Goal: Check status: Check status

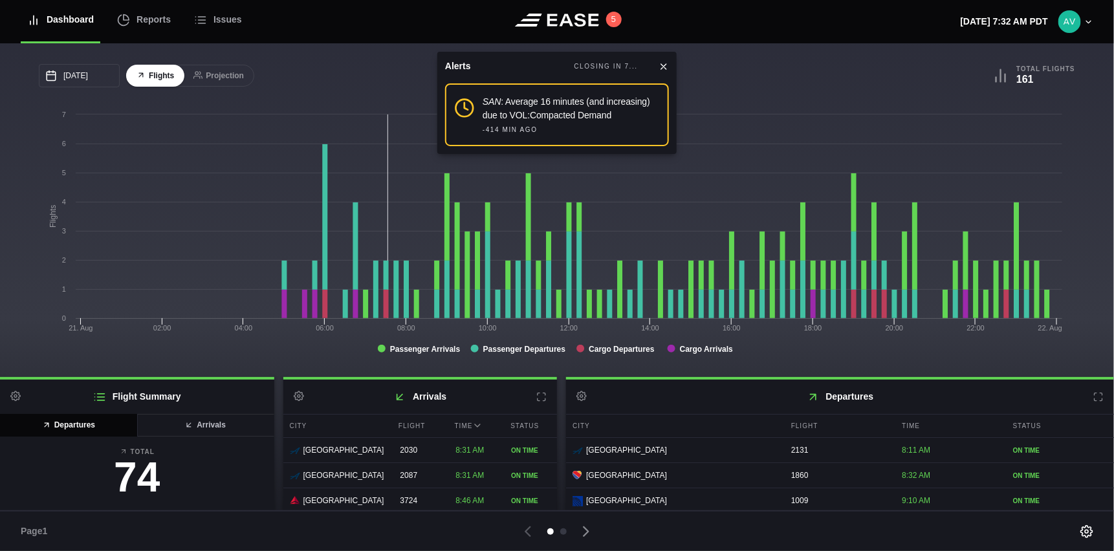
click at [664, 69] on icon at bounding box center [664, 66] width 10 height 10
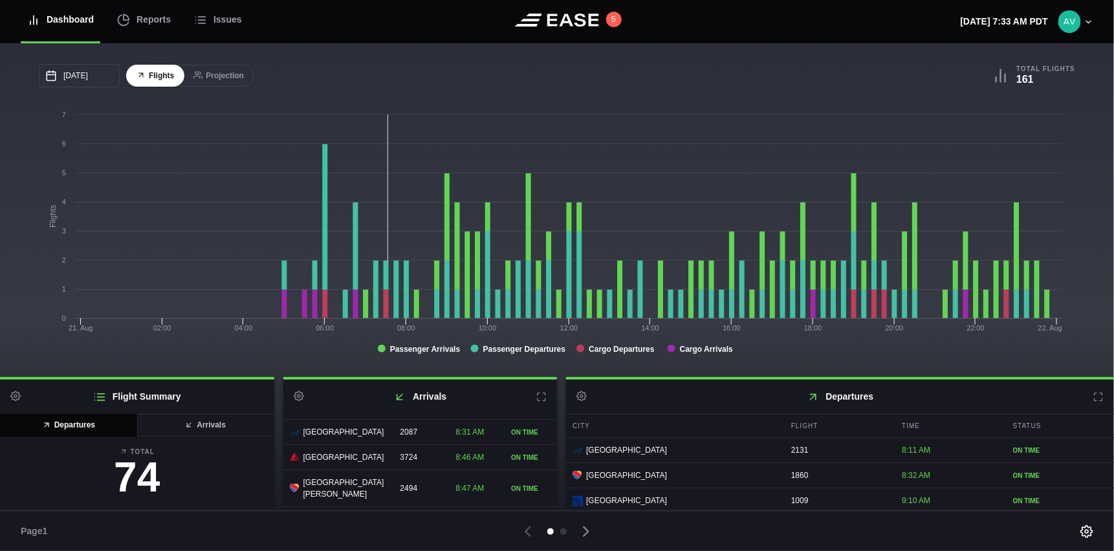
click at [1094, 400] on icon at bounding box center [1099, 397] width 10 height 10
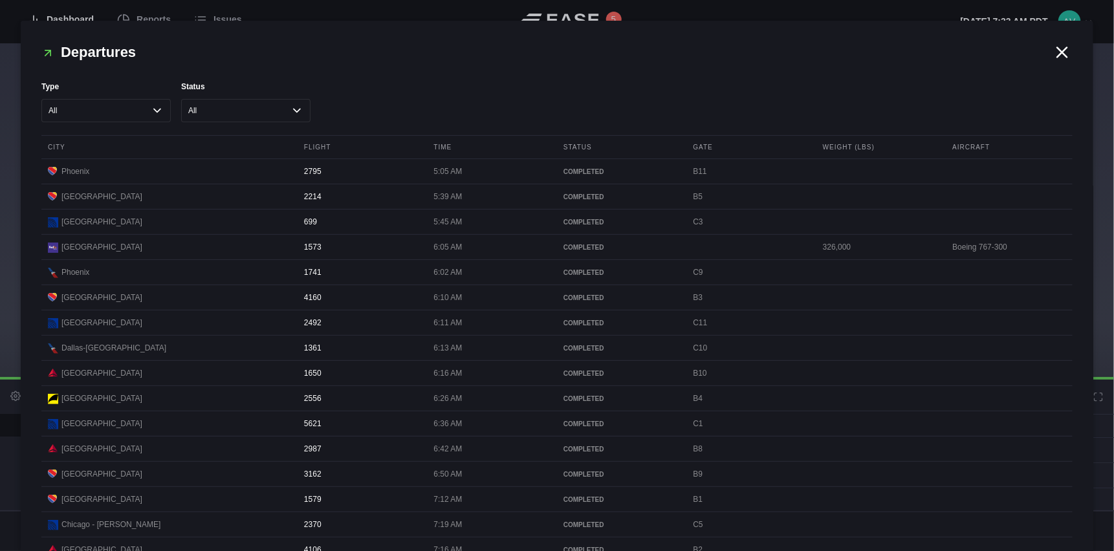
click at [1057, 48] on icon at bounding box center [1062, 52] width 19 height 19
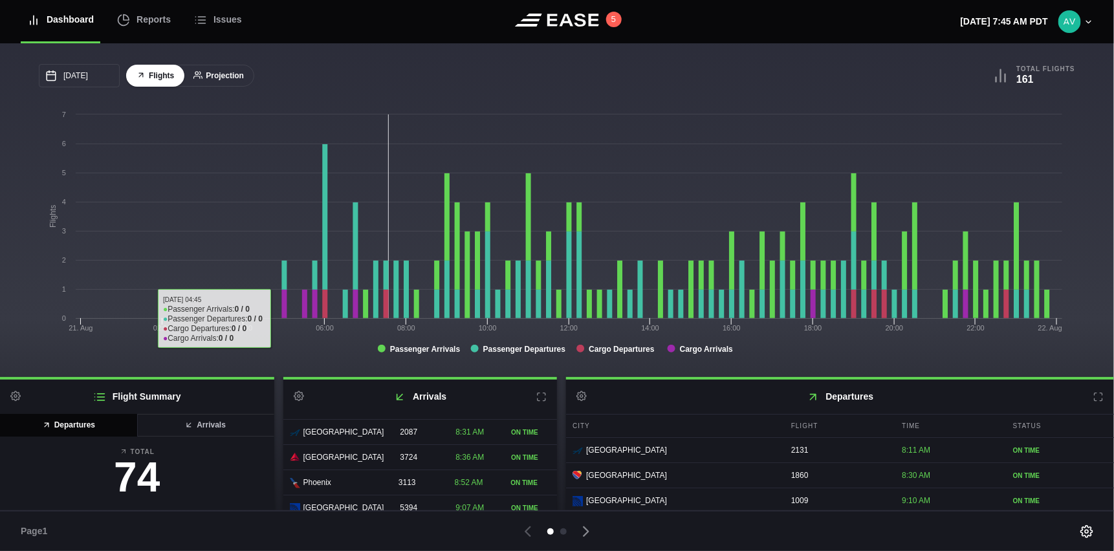
click at [225, 76] on button "Projection" at bounding box center [218, 76] width 71 height 23
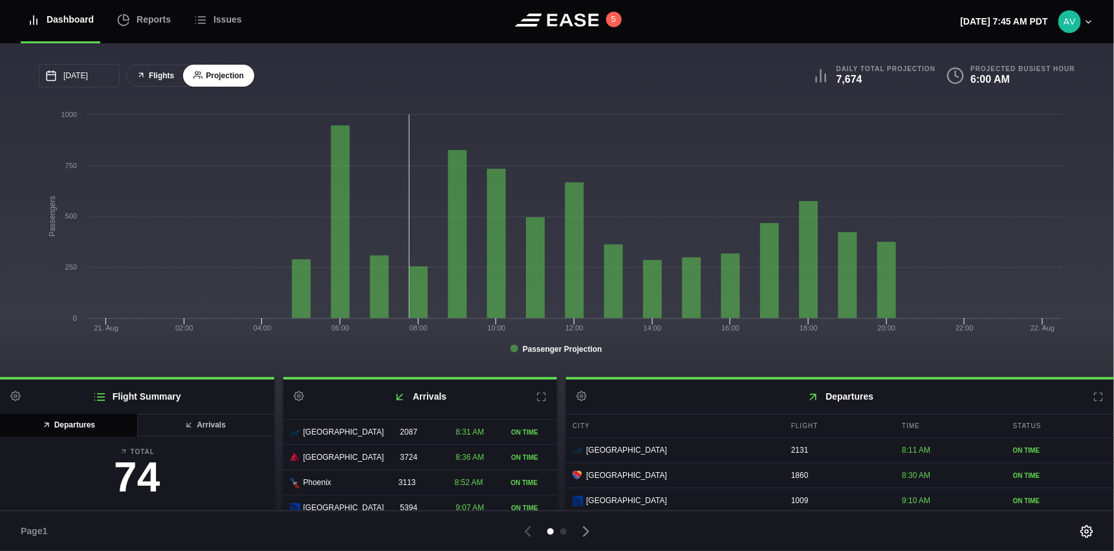
click at [160, 76] on button "Flights" at bounding box center [155, 76] width 58 height 23
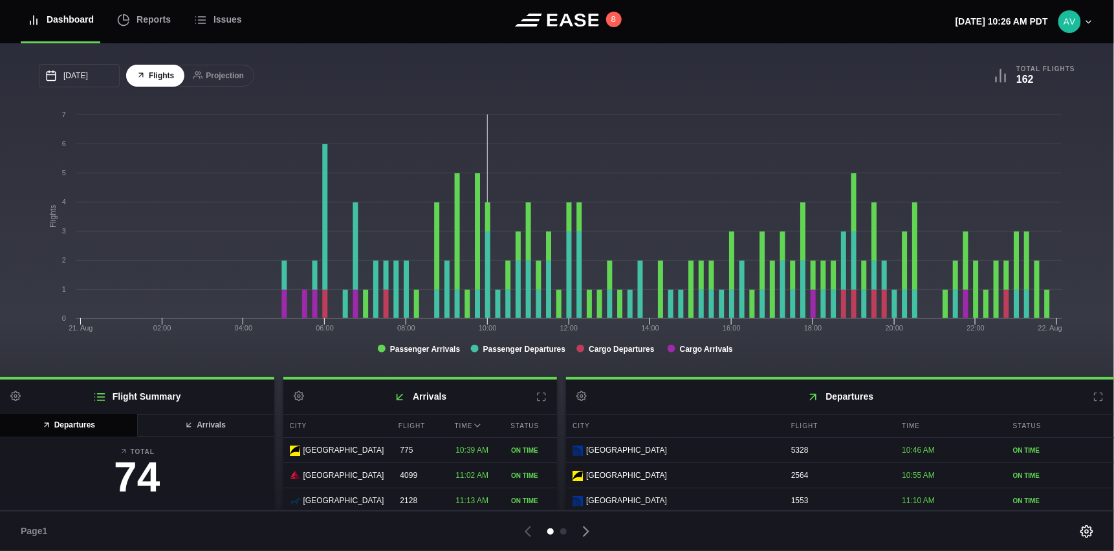
click at [1094, 399] on icon at bounding box center [1099, 397] width 10 height 10
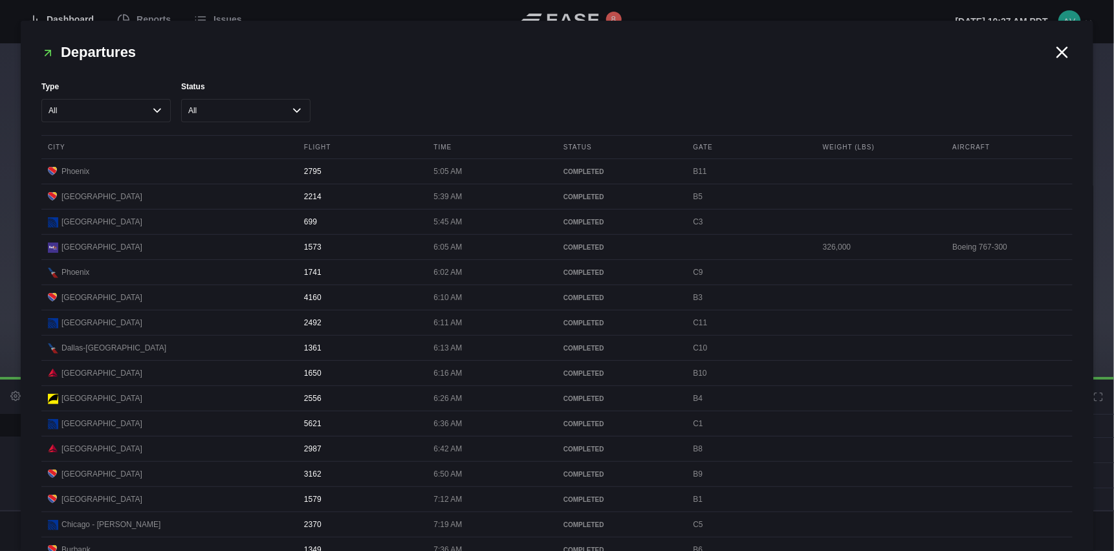
click at [1058, 52] on icon at bounding box center [1063, 52] width 10 height 10
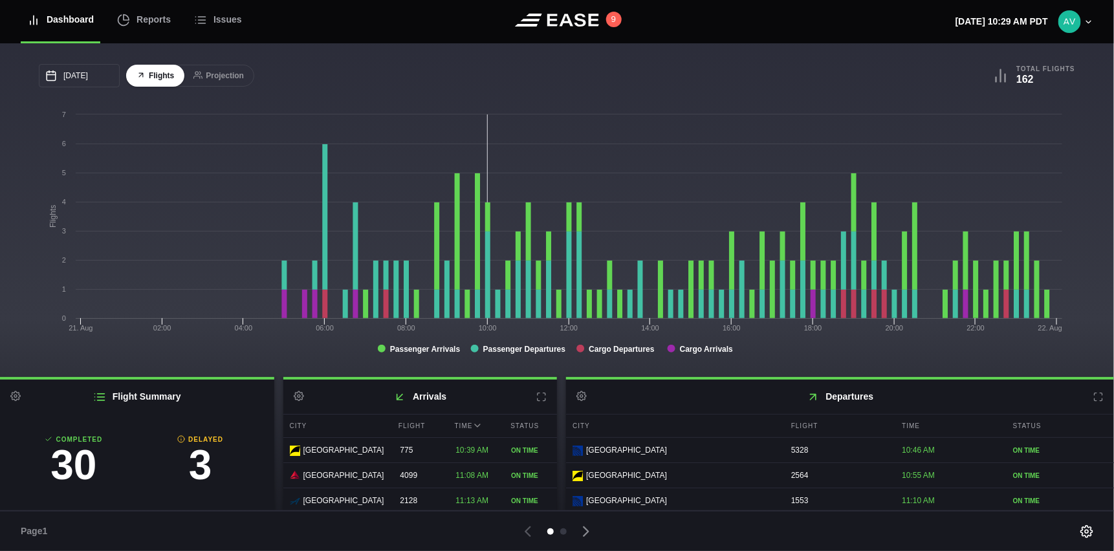
scroll to position [129, 0]
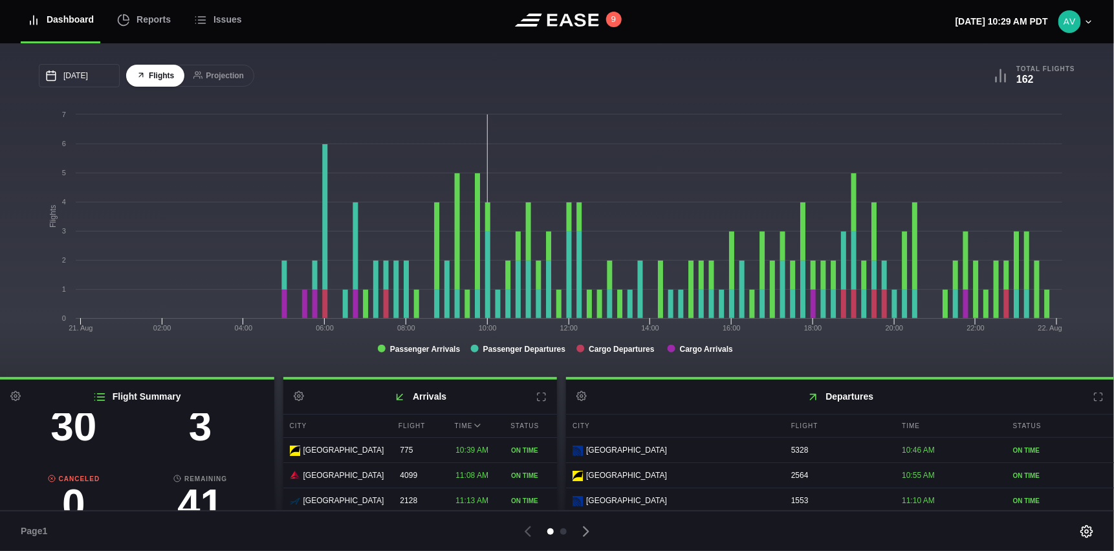
click at [192, 437] on h3 "3" at bounding box center [200, 426] width 127 height 41
select select "passenger"
select select "DELAYED"
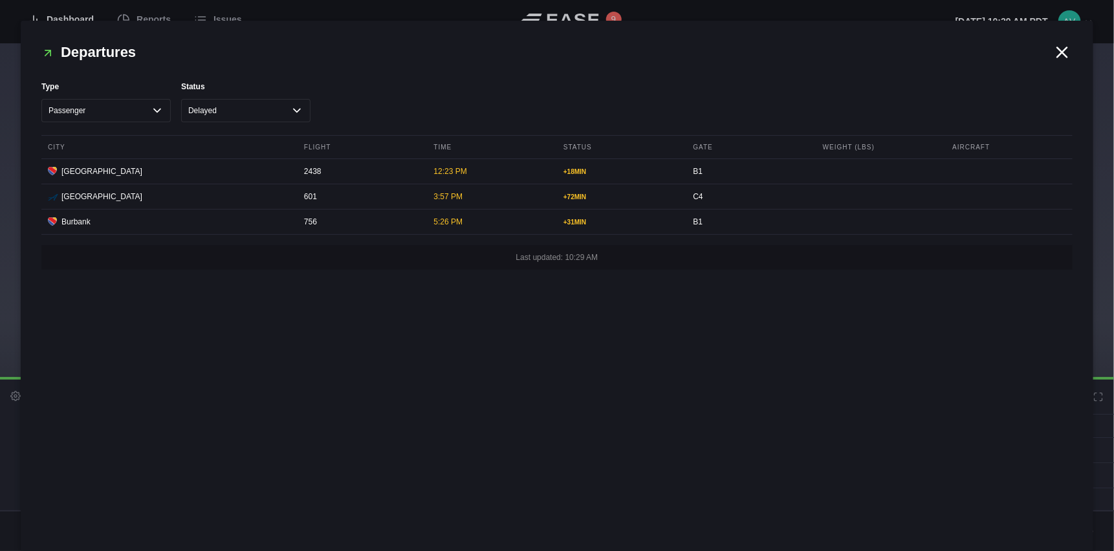
click at [1065, 50] on icon at bounding box center [1063, 52] width 10 height 10
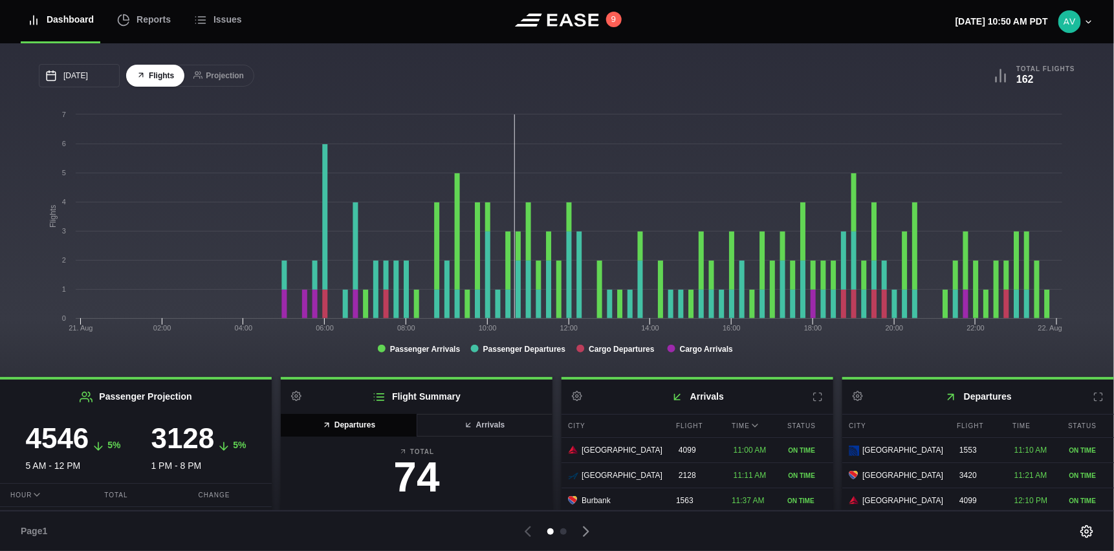
click at [1094, 397] on icon at bounding box center [1099, 397] width 10 height 10
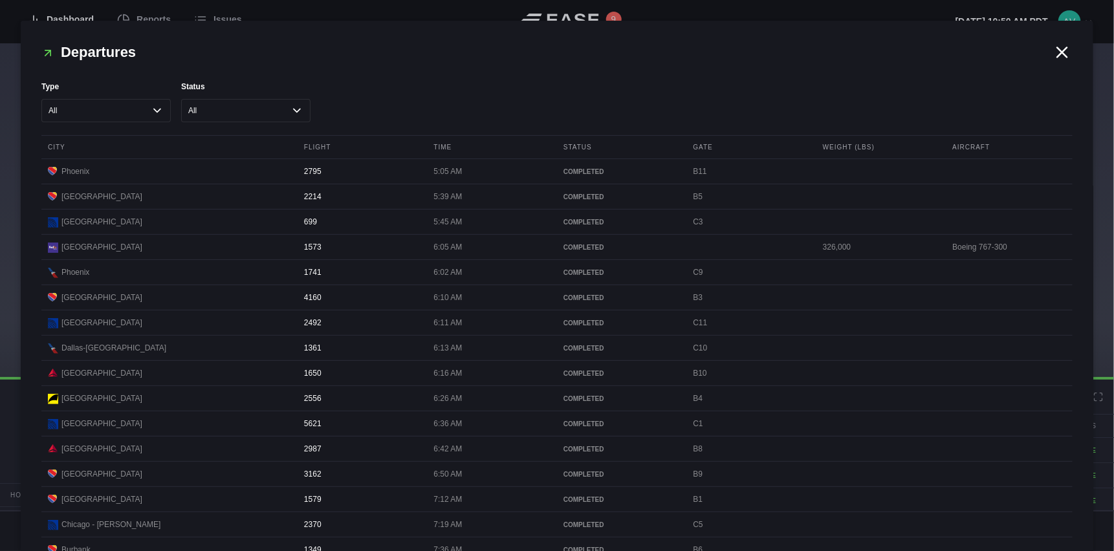
click at [1054, 47] on icon at bounding box center [1062, 52] width 19 height 19
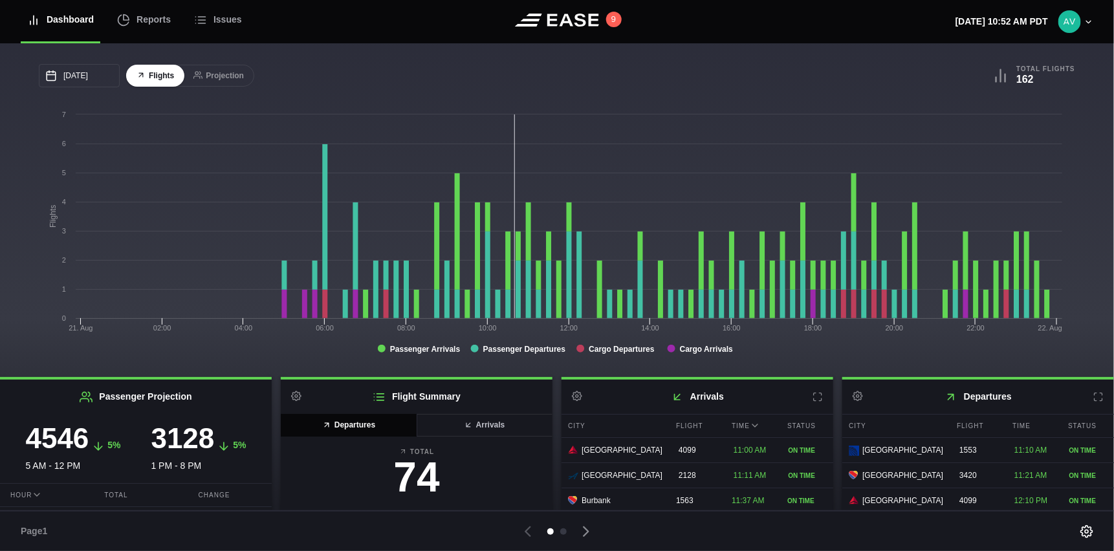
click at [868, 46] on div "[DATE] [PERSON_NAME] Tue Wed Thu Fri Sat 27 28 29 30 [DATE] 1 2 3 4 5 6 7 8 9 1…" at bounding box center [557, 210] width 1114 height 334
